Goal: Feedback & Contribution: Submit feedback/report problem

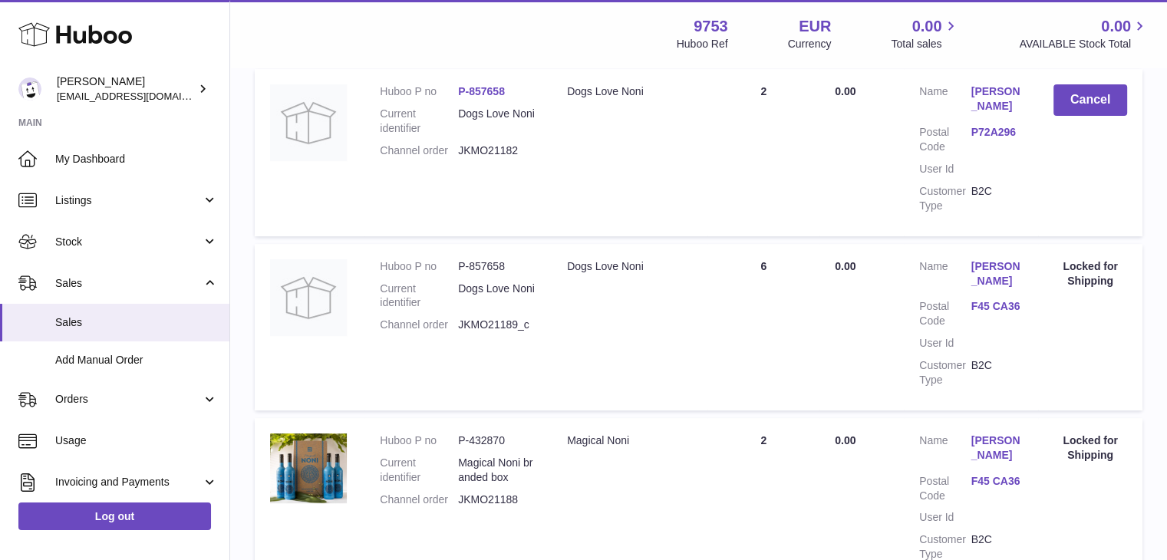
scroll to position [468, 0]
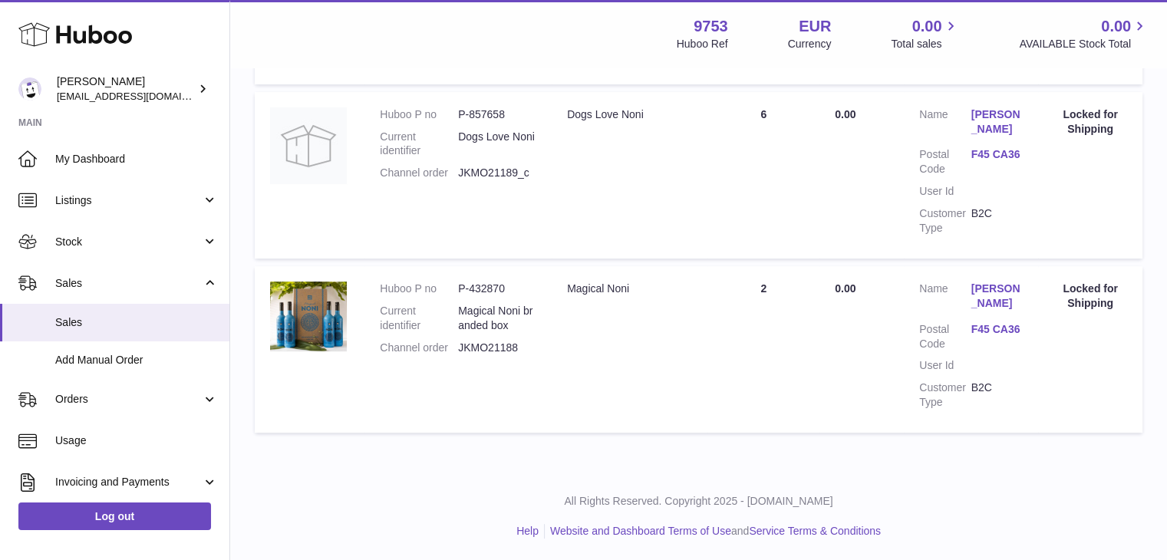
click at [1038, 330] on td "Action / Status Locked for Shipping" at bounding box center [1090, 349] width 104 height 166
click at [330, 314] on img at bounding box center [308, 316] width 77 height 70
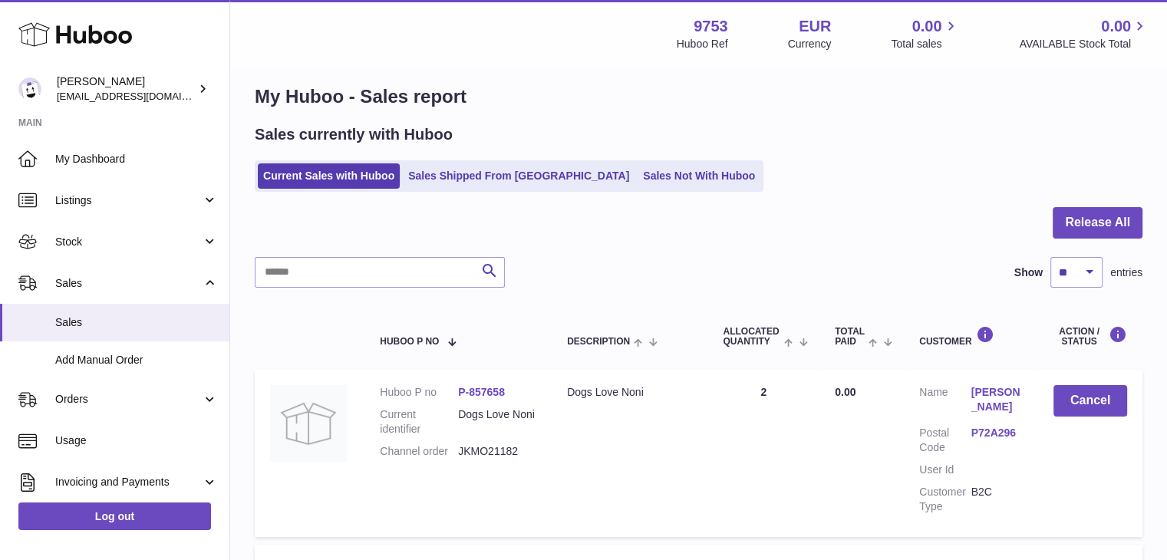
scroll to position [9, 0]
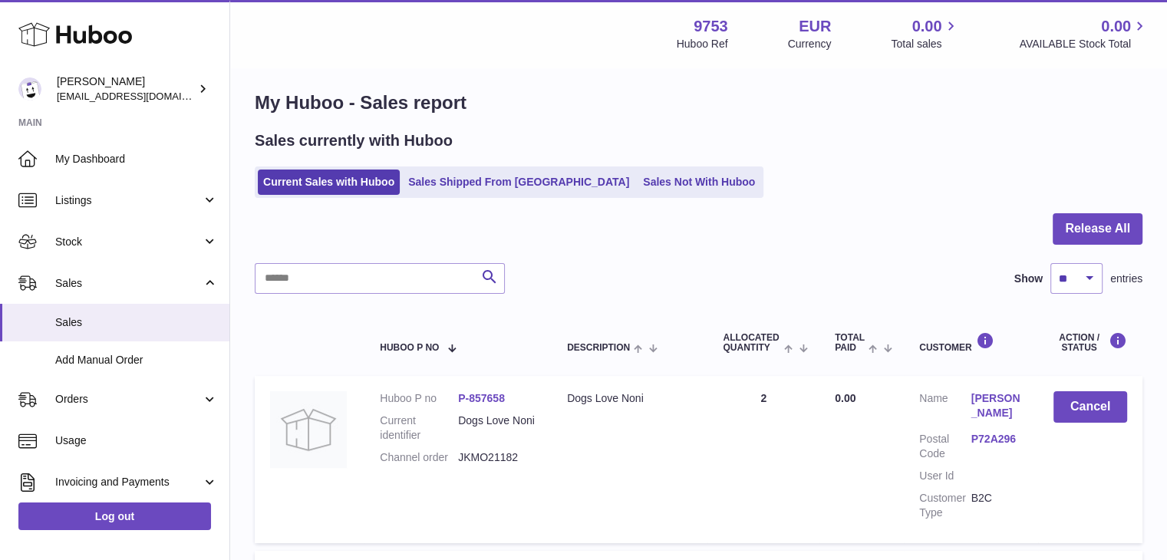
click at [609, 276] on div "Search Show ** ** ** *** entries" at bounding box center [698, 278] width 887 height 31
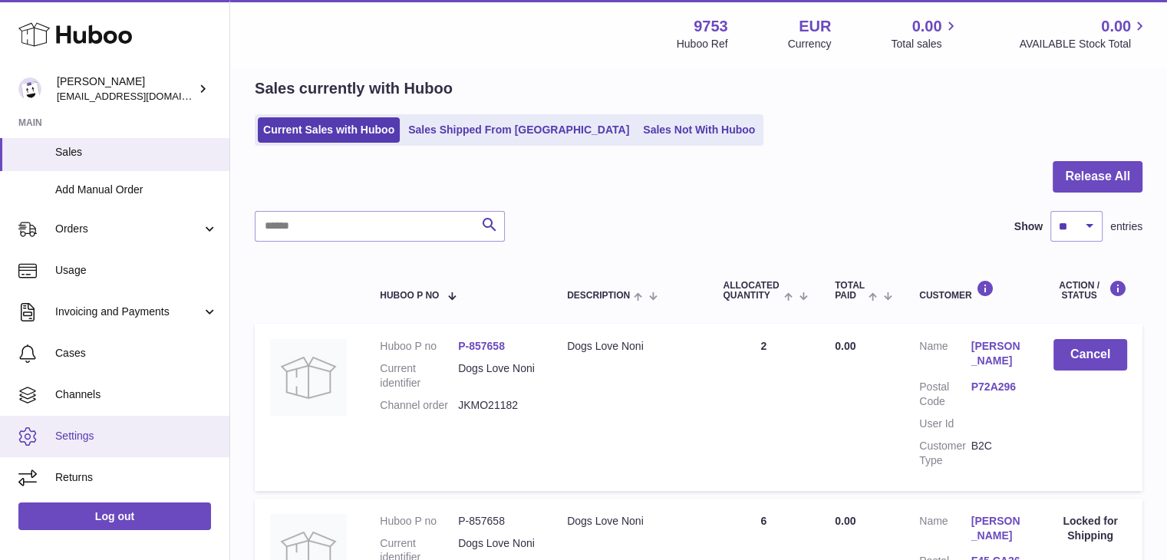
scroll to position [0, 0]
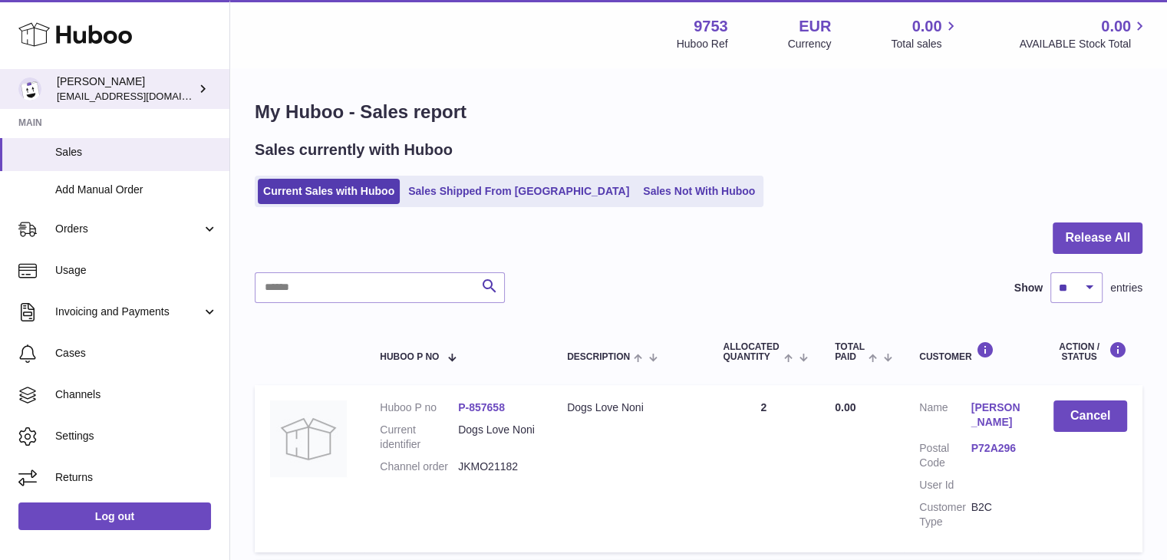
click at [155, 106] on link "Ivan Palinszki info@welovenoni.com" at bounding box center [114, 89] width 229 height 40
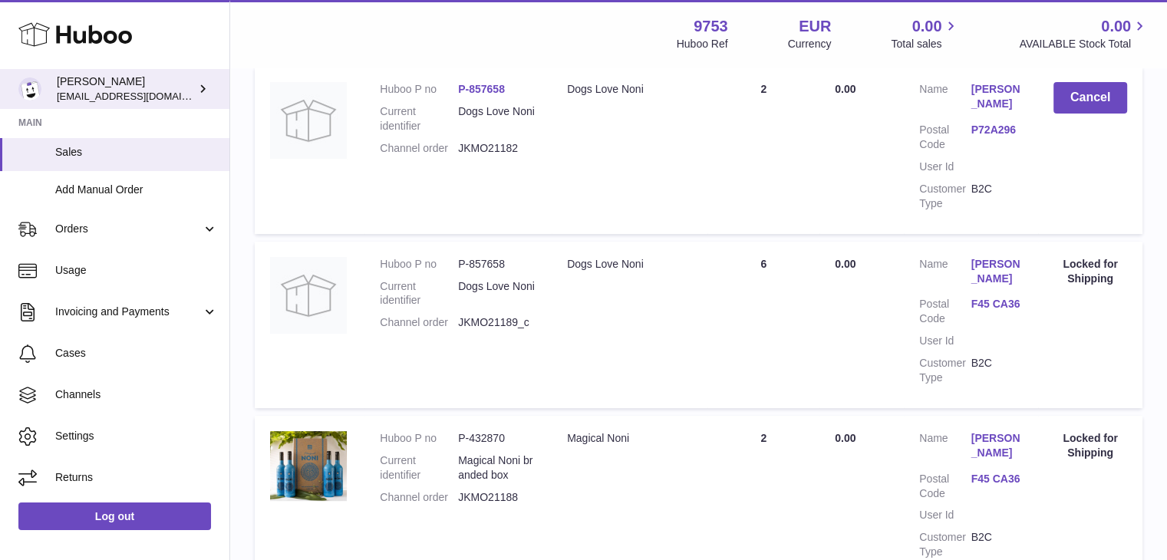
scroll to position [347, 0]
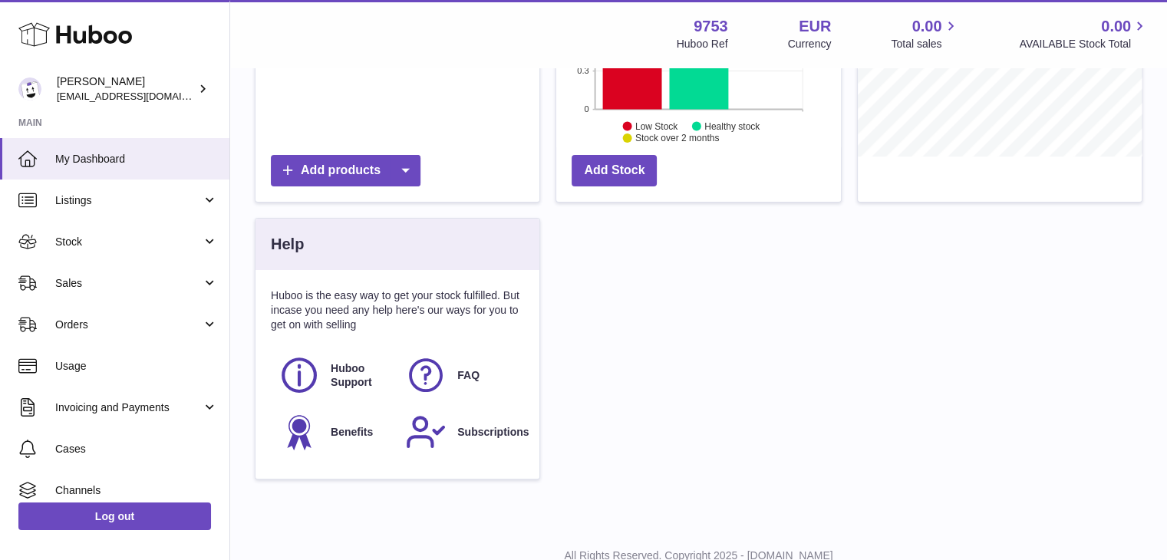
scroll to position [187, 0]
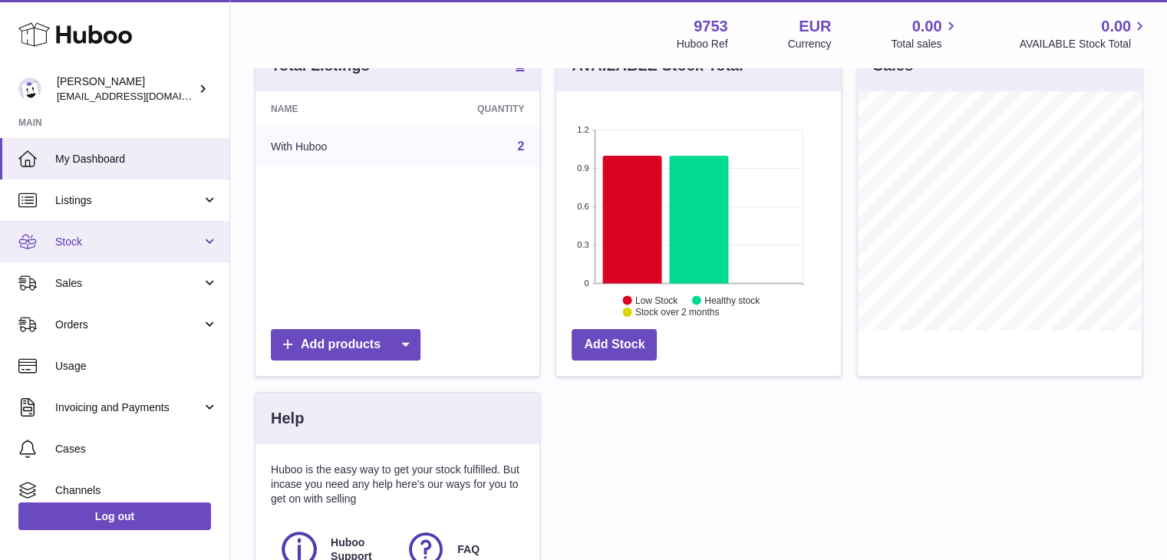
click at [123, 245] on span "Stock" at bounding box center [128, 242] width 146 height 15
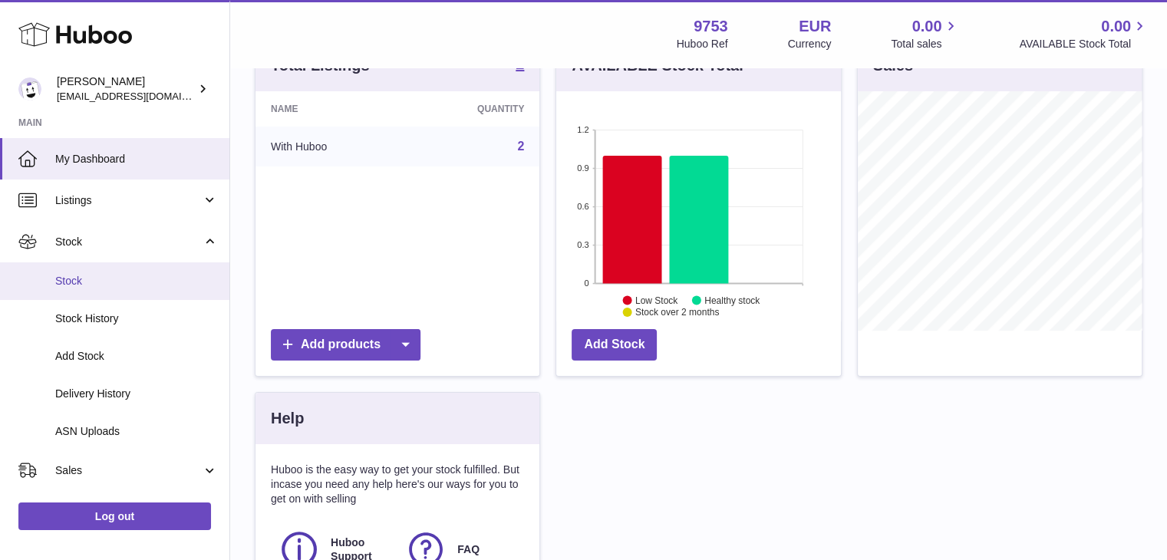
click at [60, 274] on span "Stock" at bounding box center [136, 281] width 163 height 15
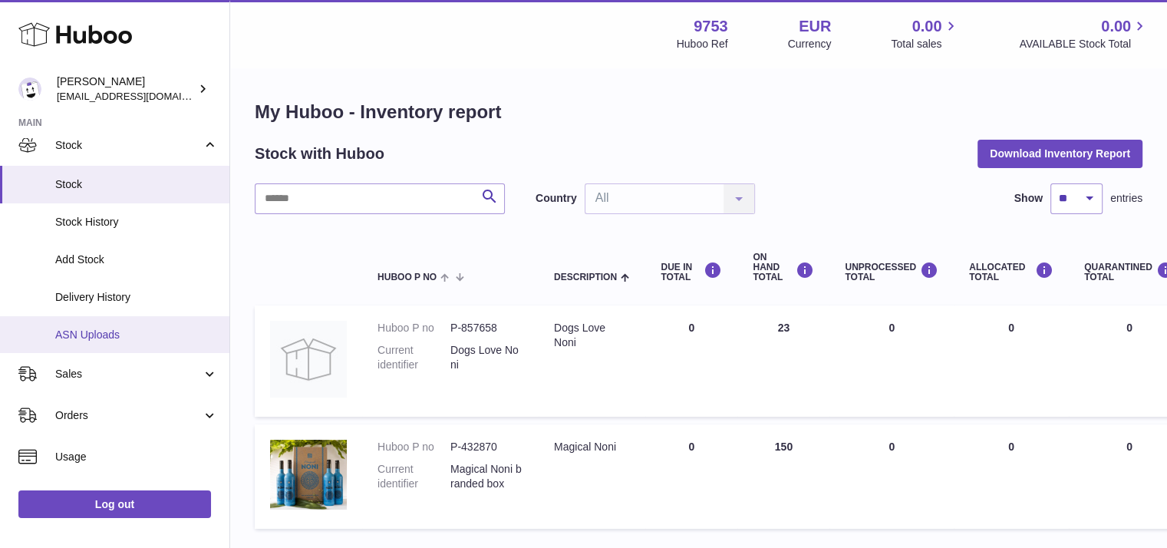
scroll to position [104, 0]
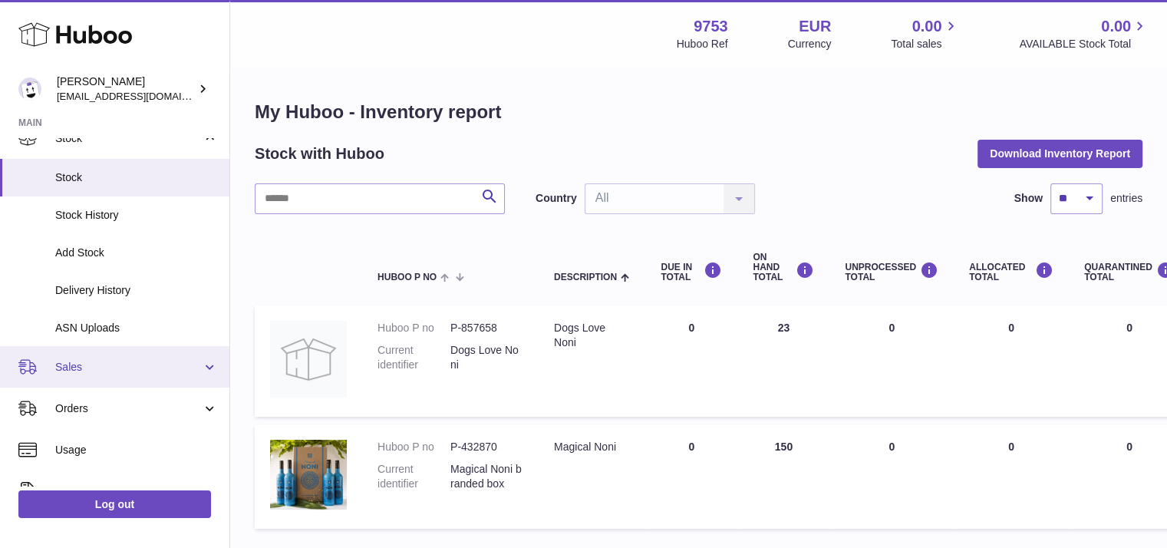
click at [77, 366] on span "Sales" at bounding box center [128, 367] width 146 height 15
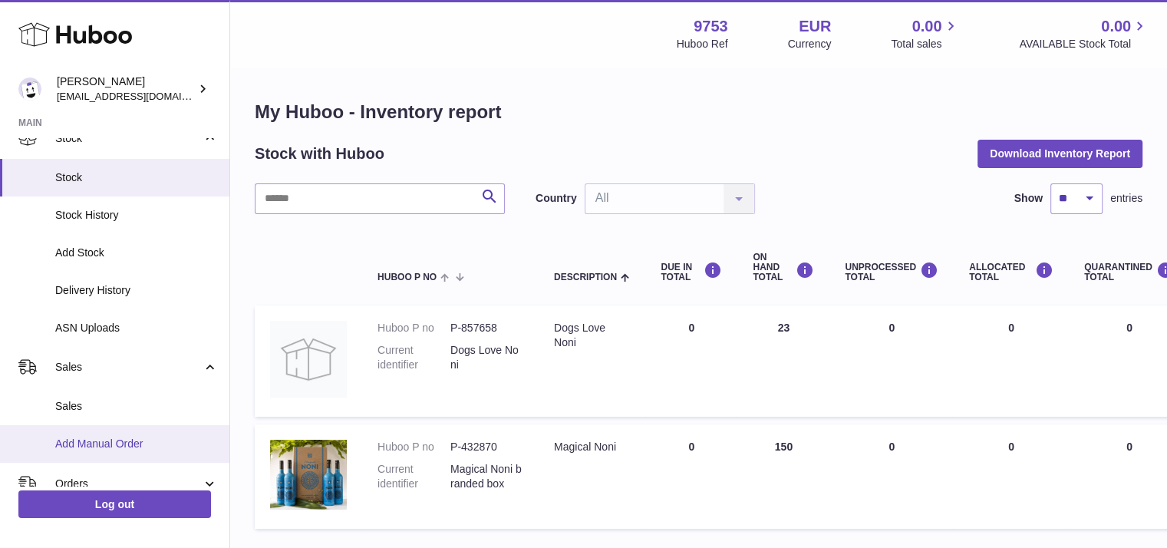
click at [107, 445] on span "Add Manual Order" at bounding box center [136, 443] width 163 height 15
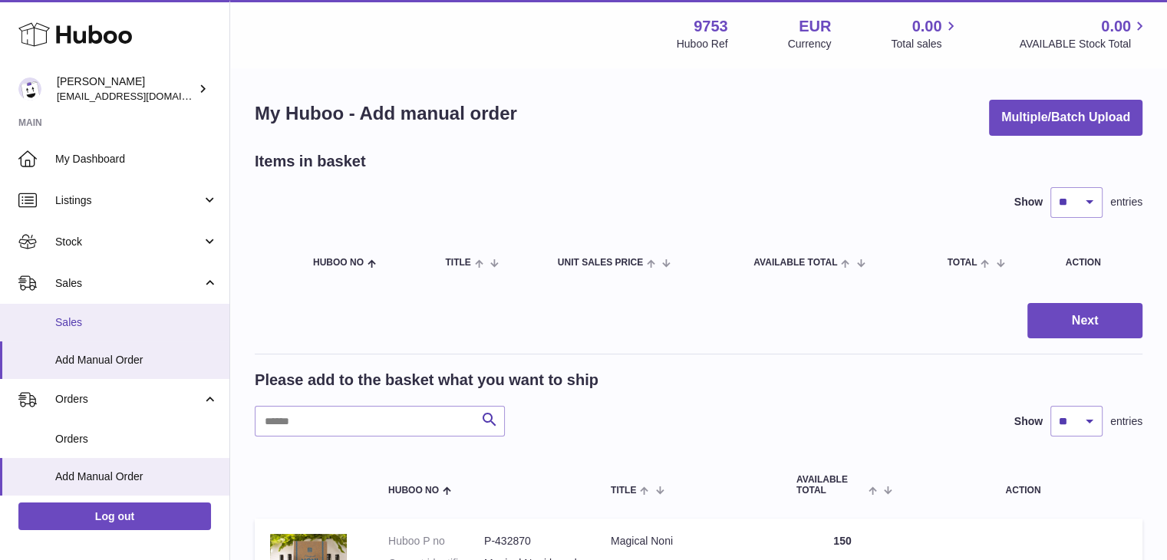
click at [80, 318] on span "Sales" at bounding box center [136, 322] width 163 height 15
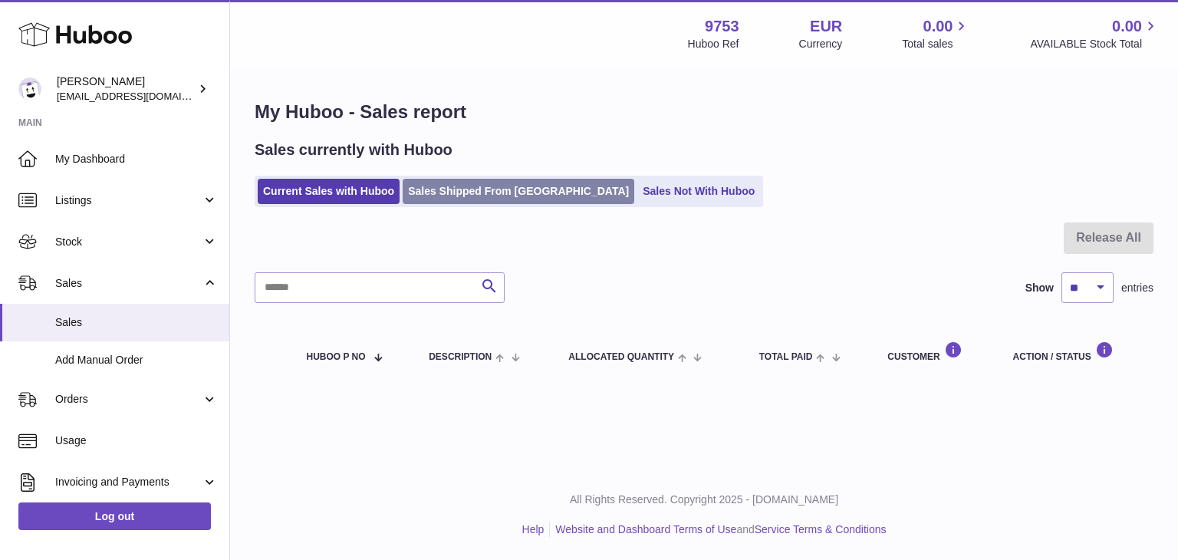
click at [493, 179] on link "Sales Shipped From Huboo" at bounding box center [519, 191] width 232 height 25
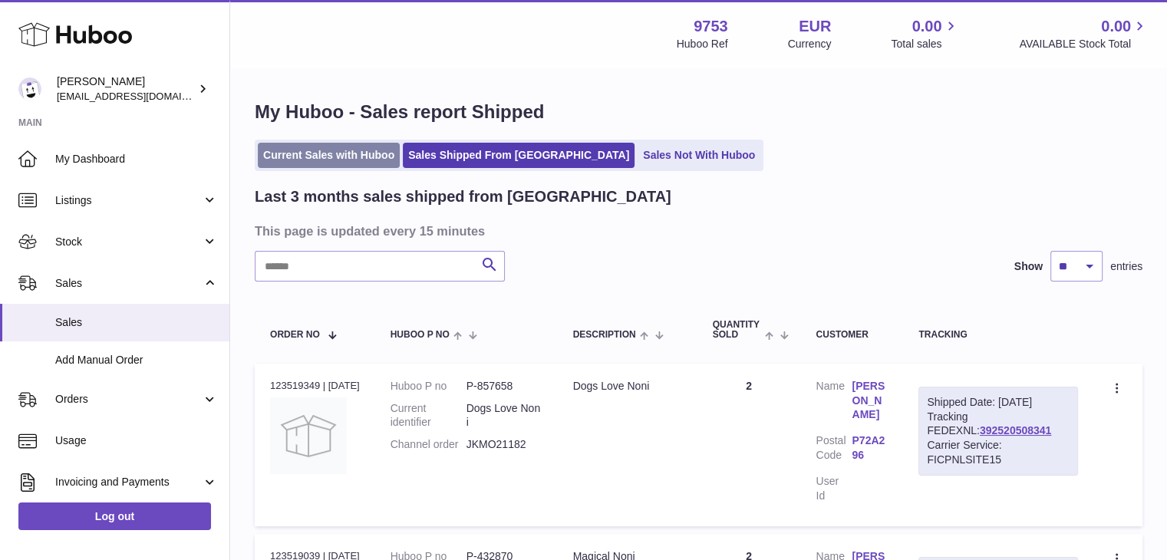
click at [301, 162] on link "Current Sales with Huboo" at bounding box center [329, 155] width 142 height 25
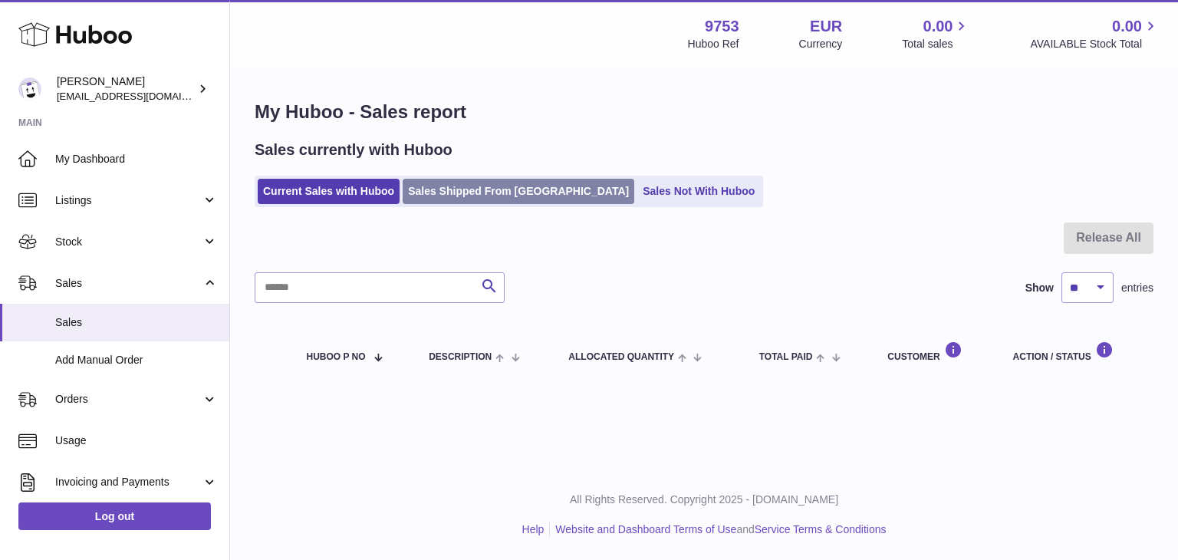
click at [497, 188] on link "Sales Shipped From [GEOGRAPHIC_DATA]" at bounding box center [519, 191] width 232 height 25
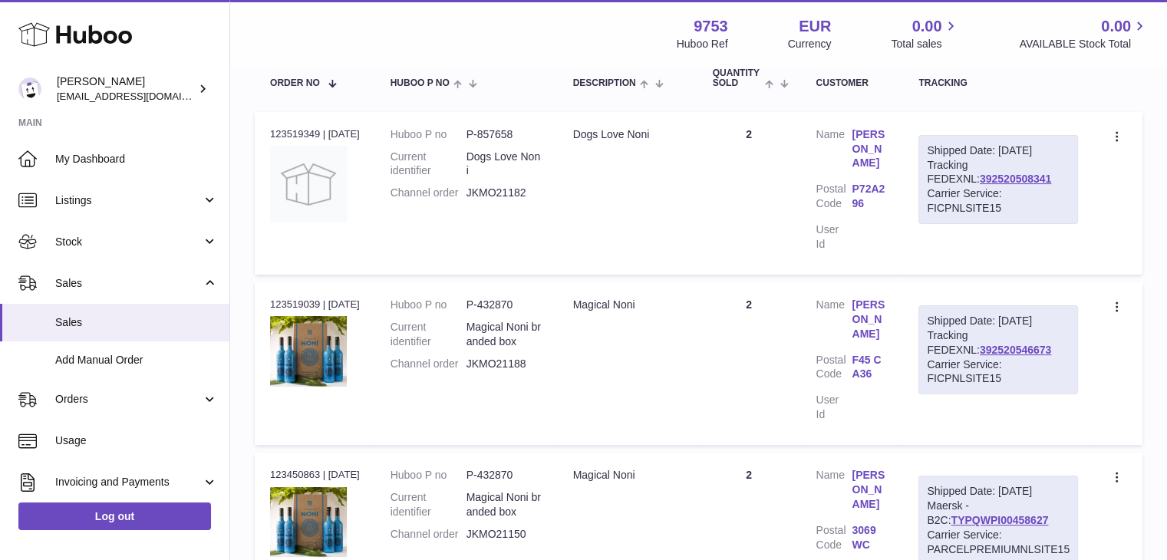
scroll to position [256, 0]
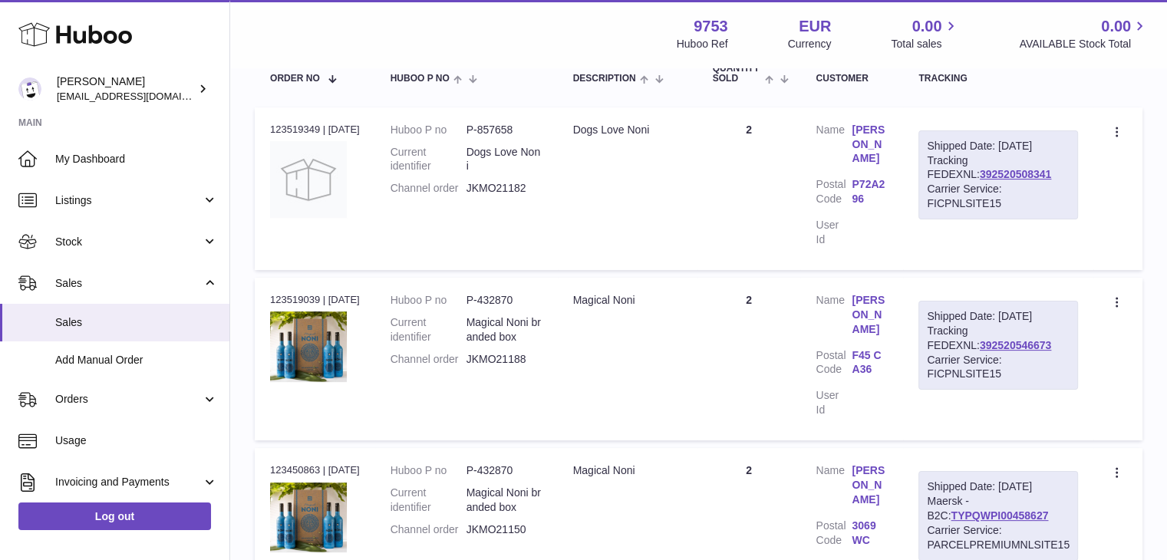
click at [255, 61] on div "Menu Huboo 9753 Huboo Ref EUR Currency 0.00 Total sales 0.00 AVAILABLE Stock To…" at bounding box center [698, 33] width 936 height 67
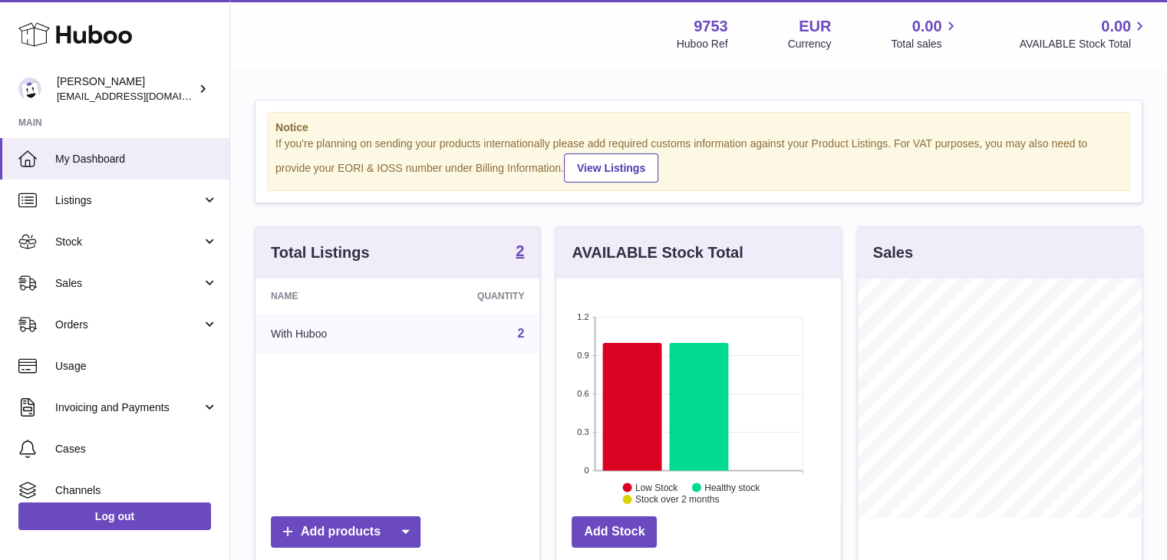
scroll to position [239, 285]
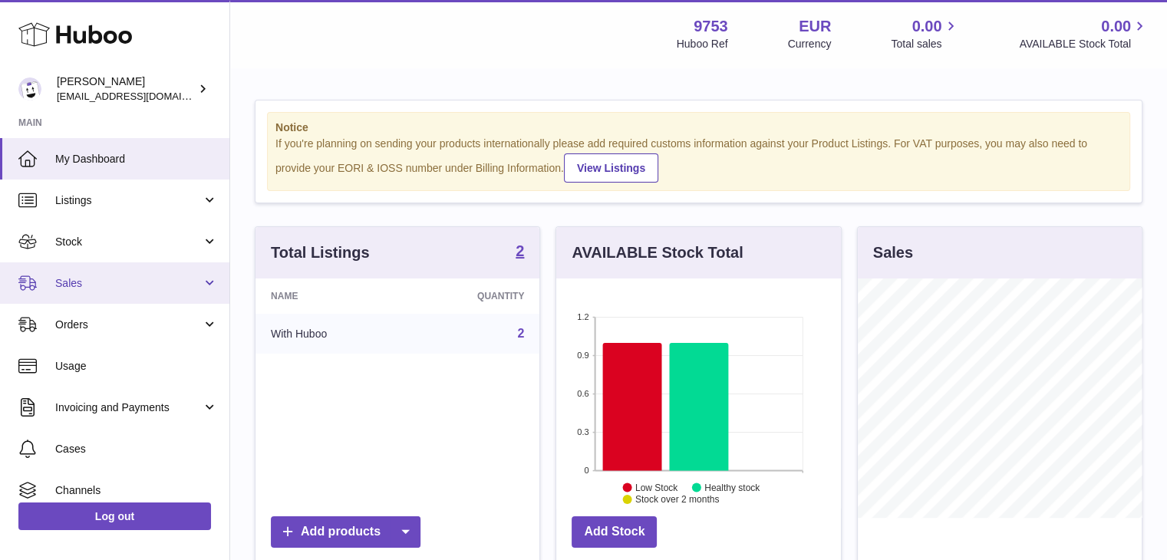
click at [74, 270] on link "Sales" at bounding box center [114, 282] width 229 height 41
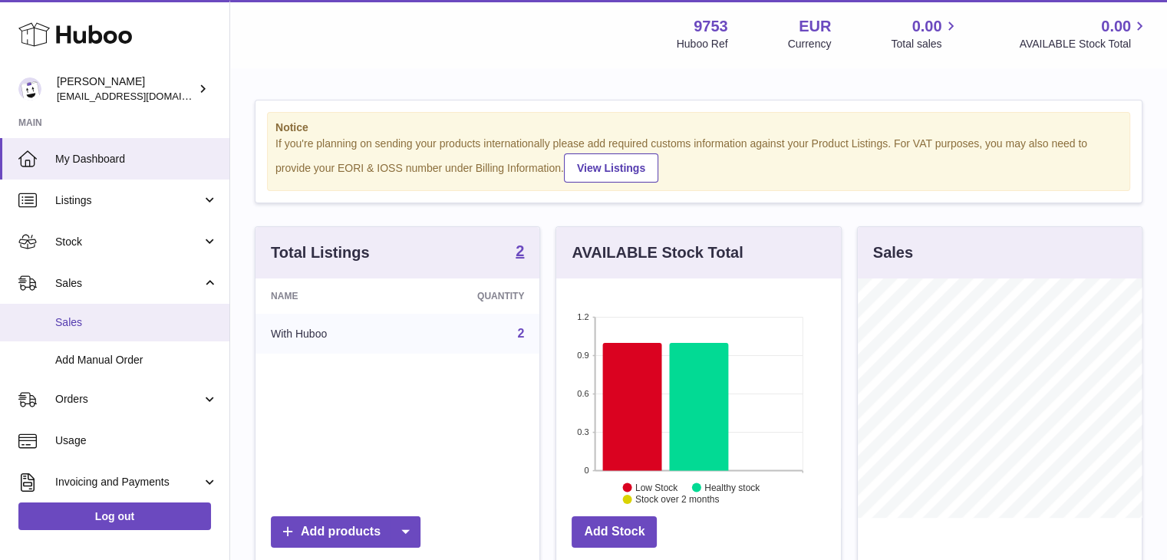
click at [76, 320] on span "Sales" at bounding box center [136, 322] width 163 height 15
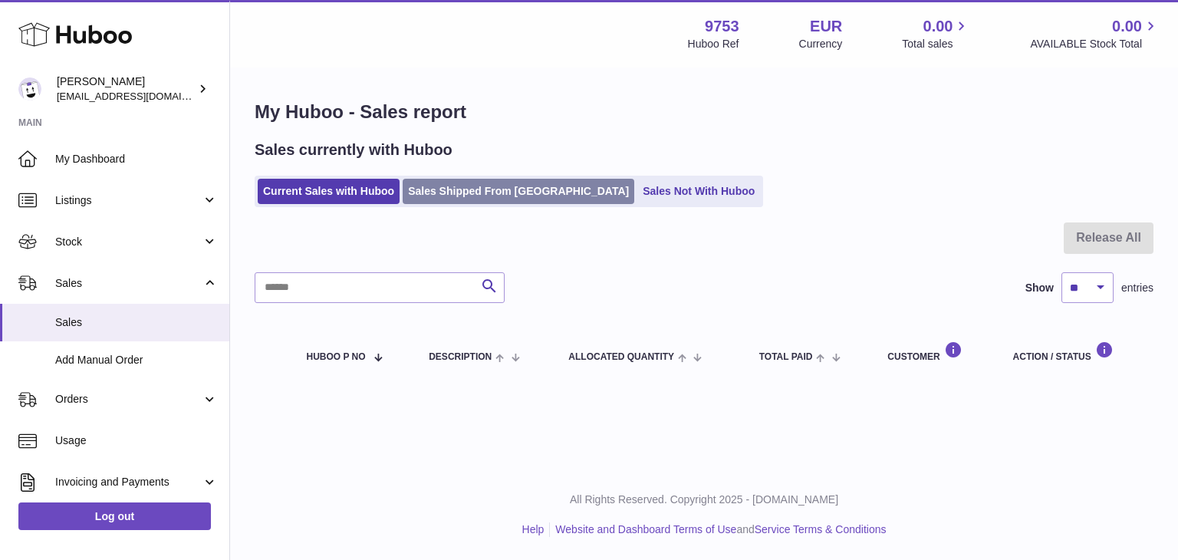
click at [470, 194] on link "Sales Shipped From [GEOGRAPHIC_DATA]" at bounding box center [519, 191] width 232 height 25
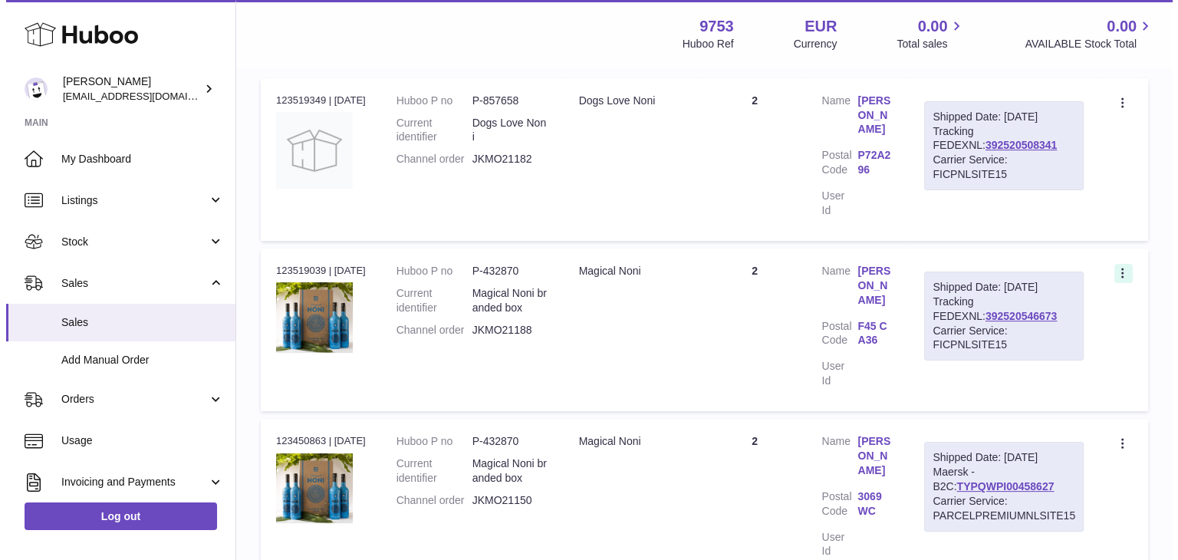
scroll to position [287, 0]
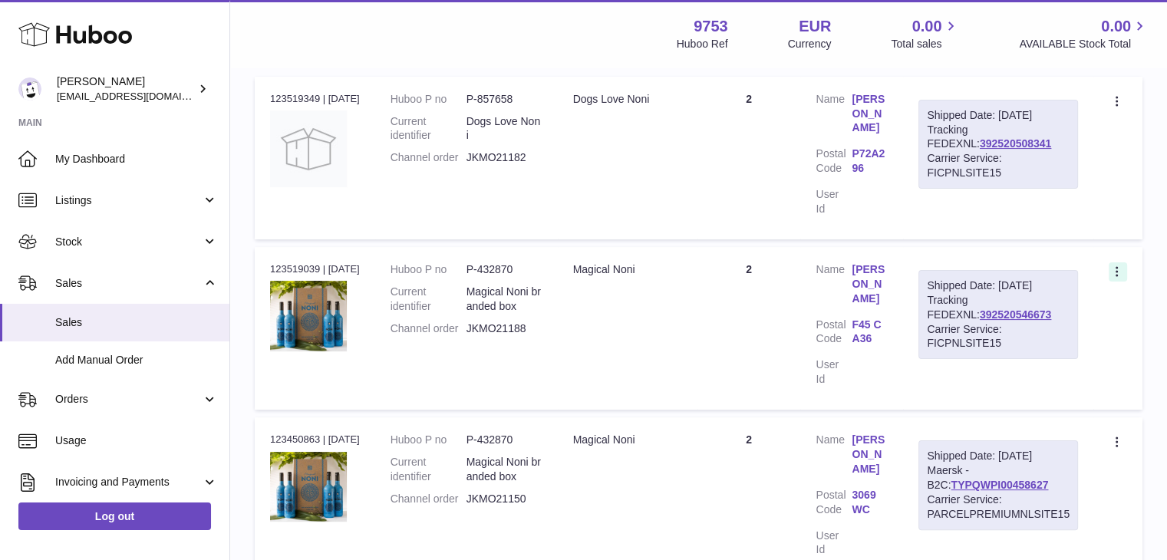
click at [1118, 274] on icon at bounding box center [1118, 272] width 18 height 15
click at [1104, 291] on li "Create a ticket" at bounding box center [1049, 305] width 153 height 33
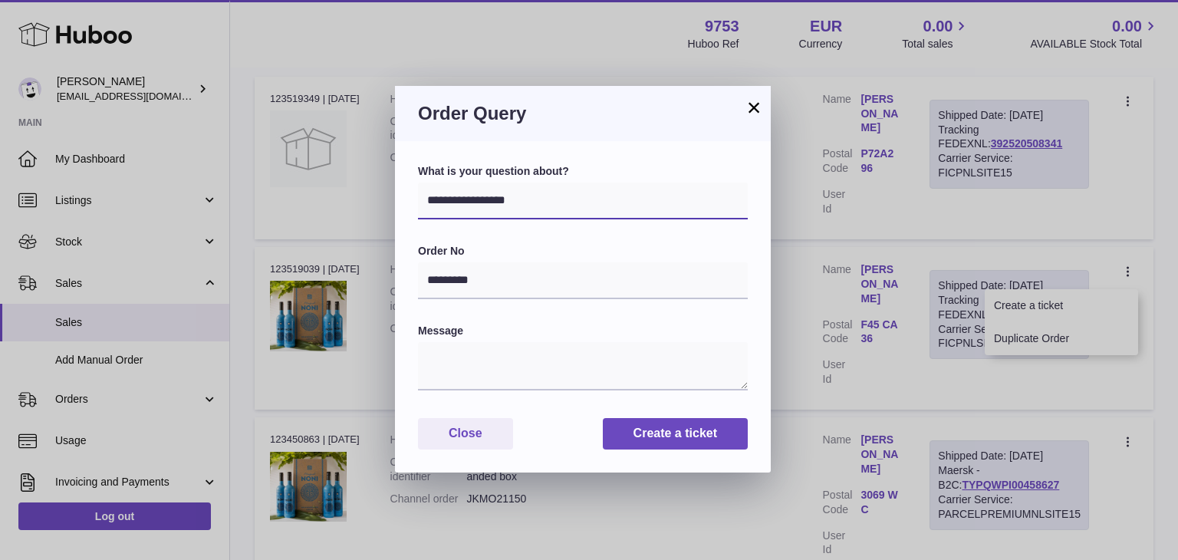
click at [535, 199] on select "**********" at bounding box center [583, 201] width 330 height 37
select select "*****"
click at [418, 183] on select "**********" at bounding box center [583, 201] width 330 height 37
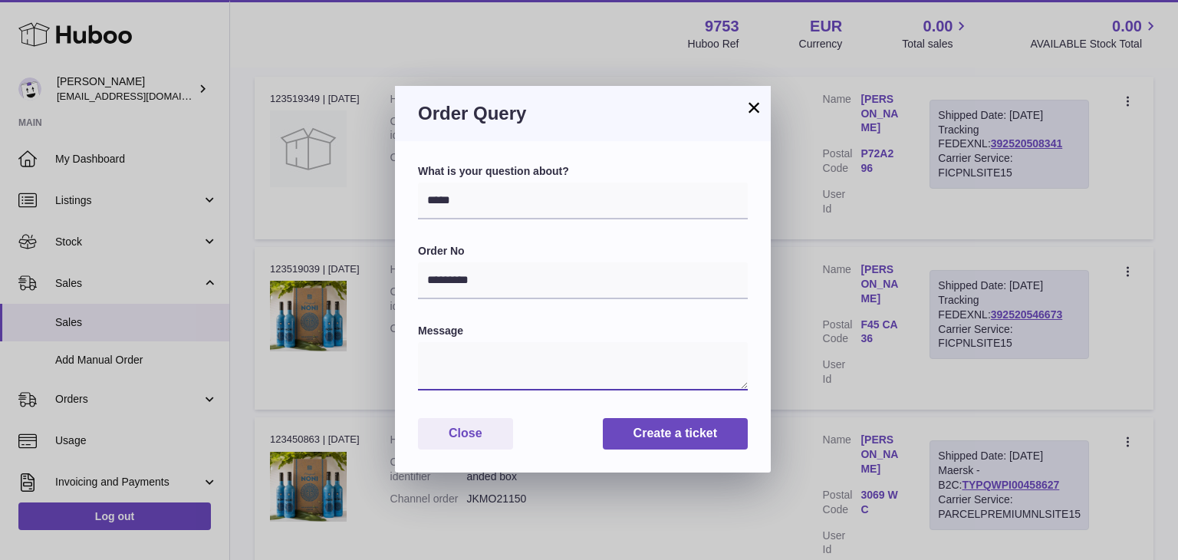
click at [482, 381] on textarea at bounding box center [583, 366] width 330 height 48
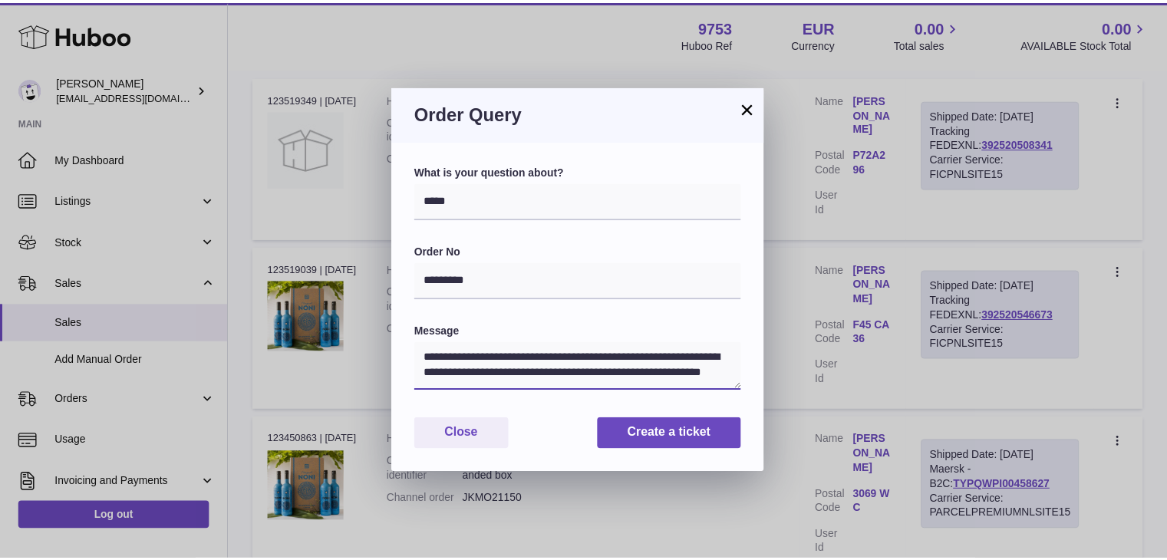
scroll to position [6, 0]
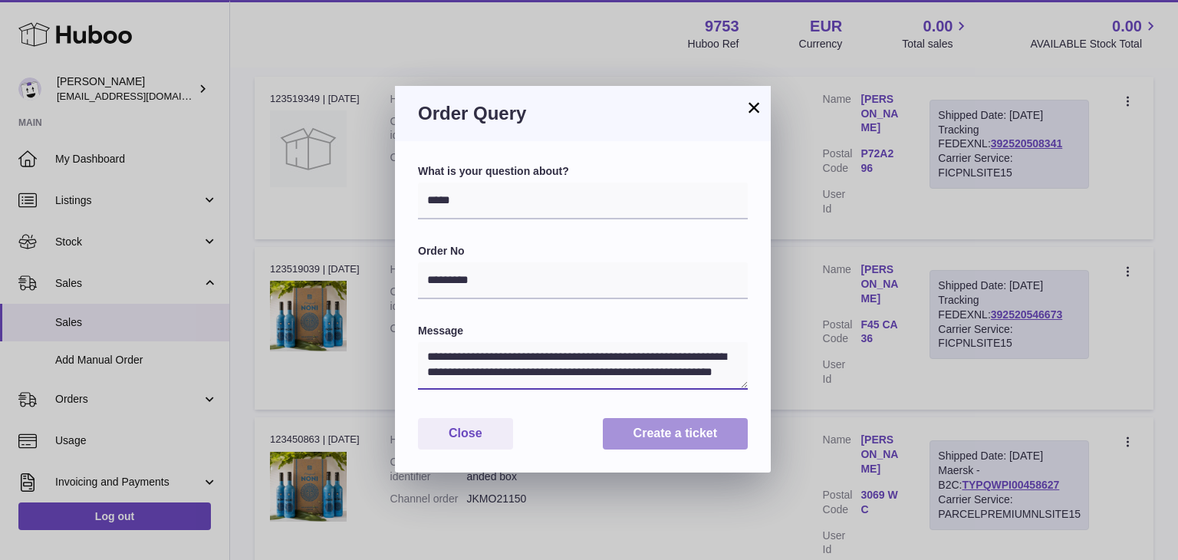
type textarea "**********"
click at [660, 435] on button "Create a ticket" at bounding box center [675, 433] width 145 height 31
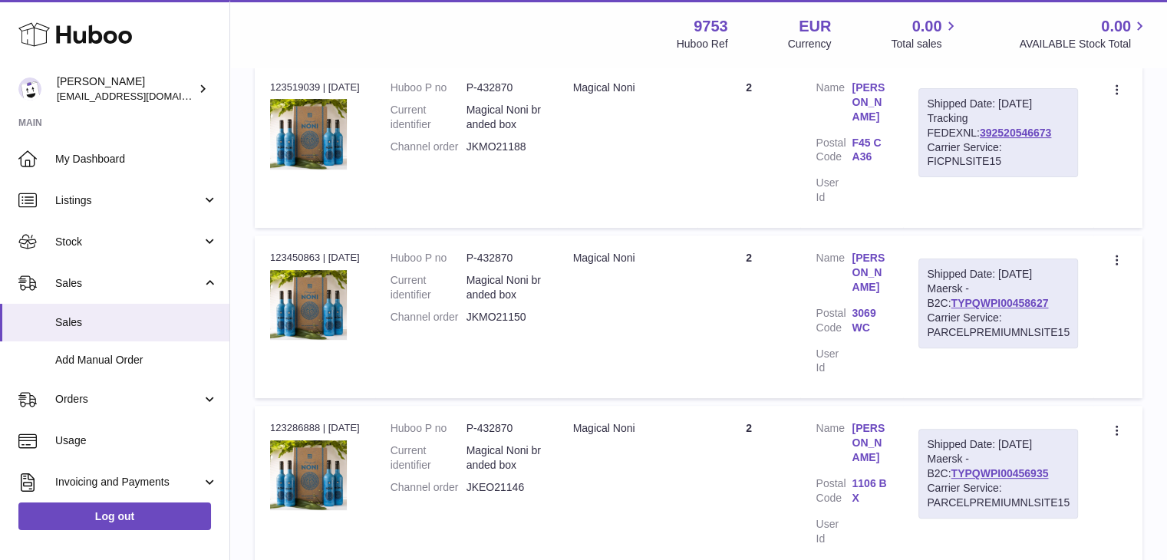
scroll to position [469, 0]
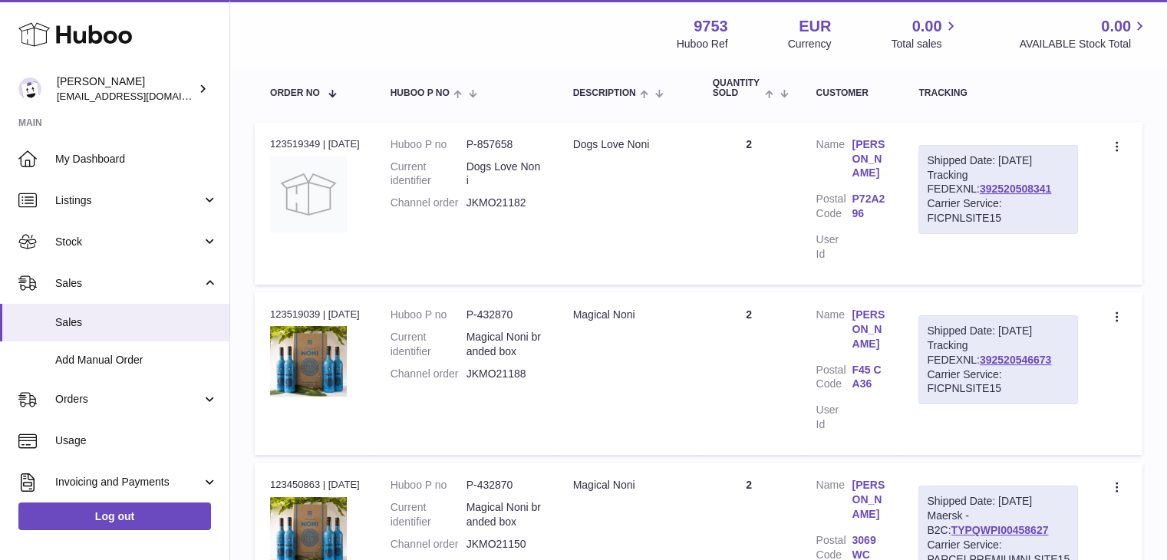
scroll to position [241, 0]
click at [261, 61] on div "Menu Huboo 9753 Huboo Ref EUR Currency 0.00 Total sales 0.00 AVAILABLE Stock To…" at bounding box center [698, 33] width 936 height 67
